Goal: Task Accomplishment & Management: Use online tool/utility

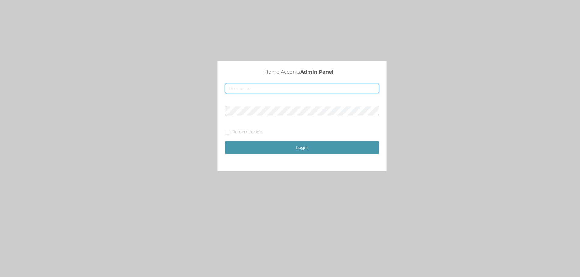
type input "[EMAIL_ADDRESS][DOMAIN_NAME]"
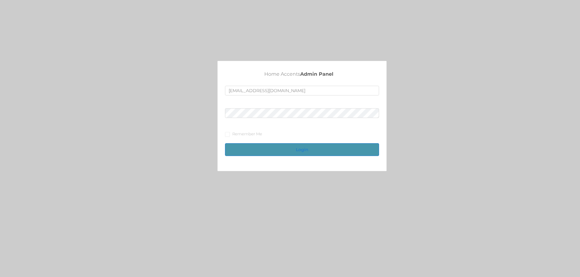
click at [258, 152] on button "Login" at bounding box center [302, 149] width 154 height 13
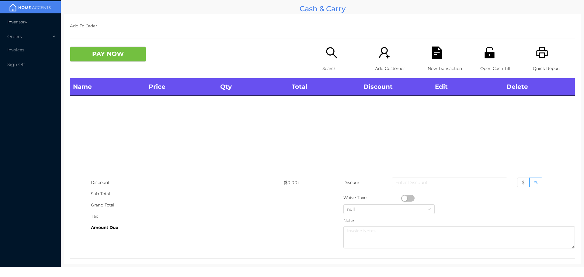
click at [19, 22] on span "Inventory" at bounding box center [17, 21] width 20 height 5
click at [17, 21] on span "Inventory" at bounding box center [17, 21] width 20 height 5
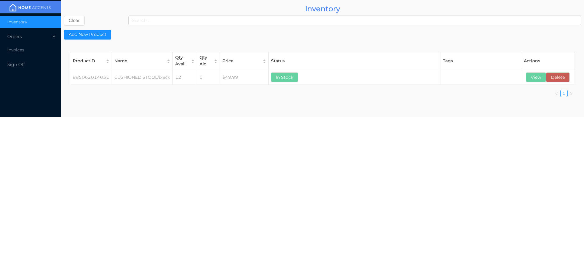
click at [529, 80] on button "View" at bounding box center [536, 77] width 20 height 10
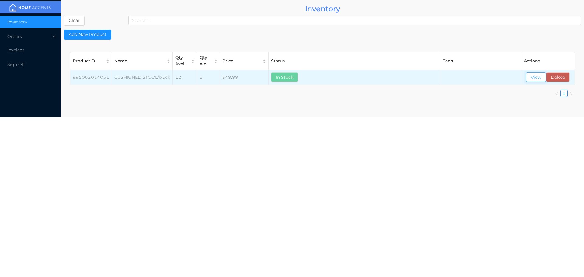
click at [539, 78] on button "View" at bounding box center [536, 77] width 20 height 10
